Goal: Task Accomplishment & Management: Manage account settings

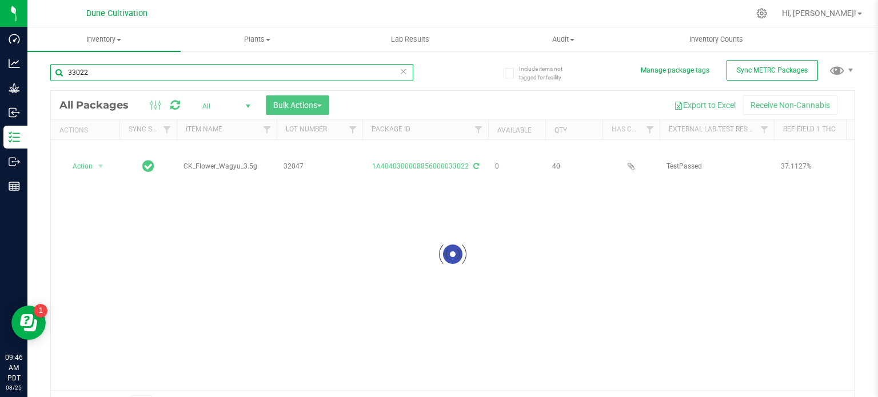
click at [117, 75] on input "33022" at bounding box center [231, 72] width 363 height 17
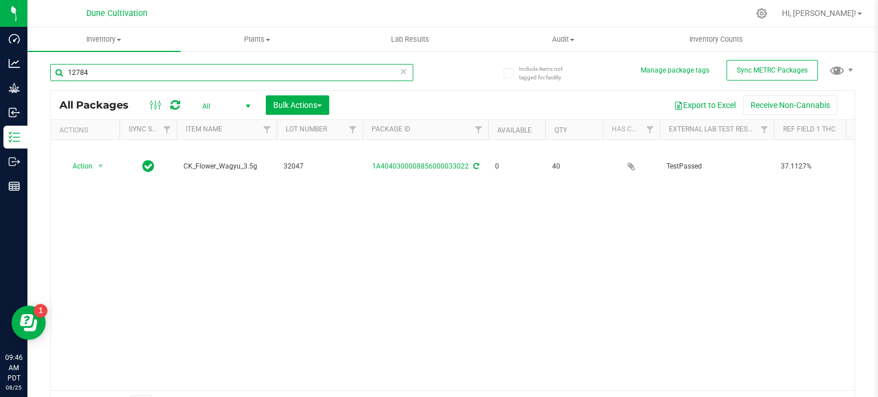
type input "12784"
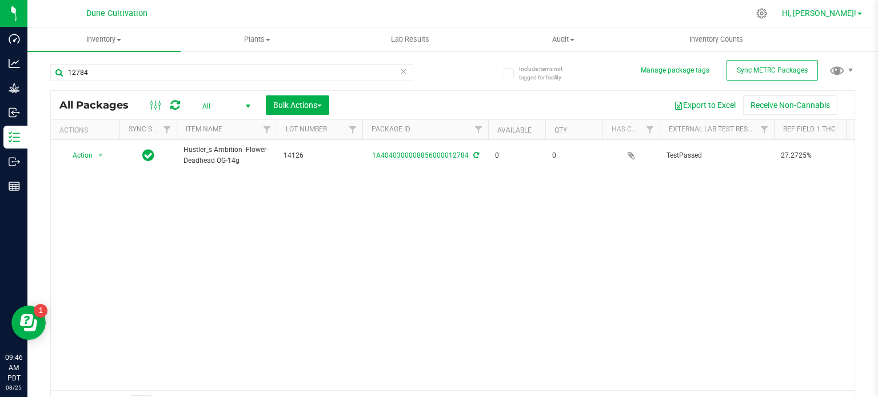
click at [854, 9] on span "Hi, [PERSON_NAME]!" at bounding box center [819, 13] width 74 height 9
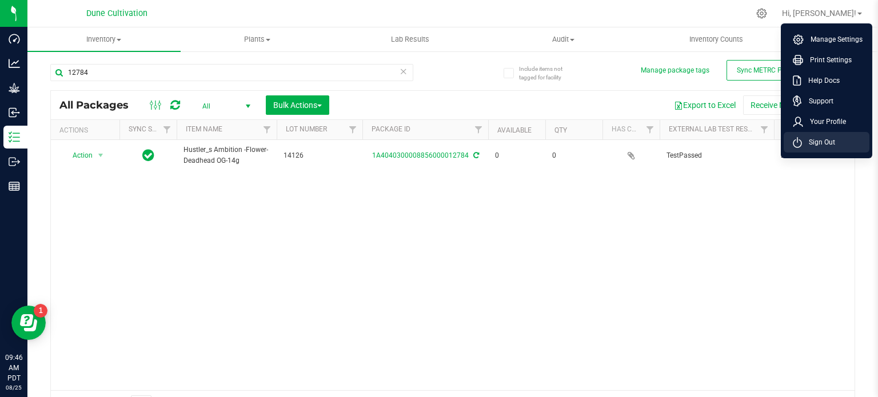
click at [810, 136] on li "Sign Out" at bounding box center [827, 142] width 86 height 21
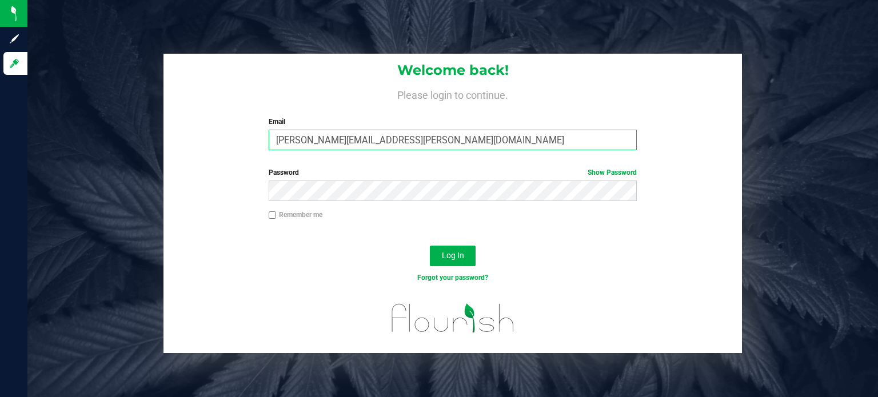
click at [332, 143] on input "[PERSON_NAME][EMAIL_ADDRESS][PERSON_NAME][DOMAIN_NAME]" at bounding box center [453, 140] width 369 height 21
type input "[PERSON_NAME][DOMAIN_NAME][EMAIL_ADDRESS][PERSON_NAME][DOMAIN_NAME]"
click at [430, 246] on button "Log In" at bounding box center [453, 256] width 46 height 21
